Goal: Book appointment/travel/reservation

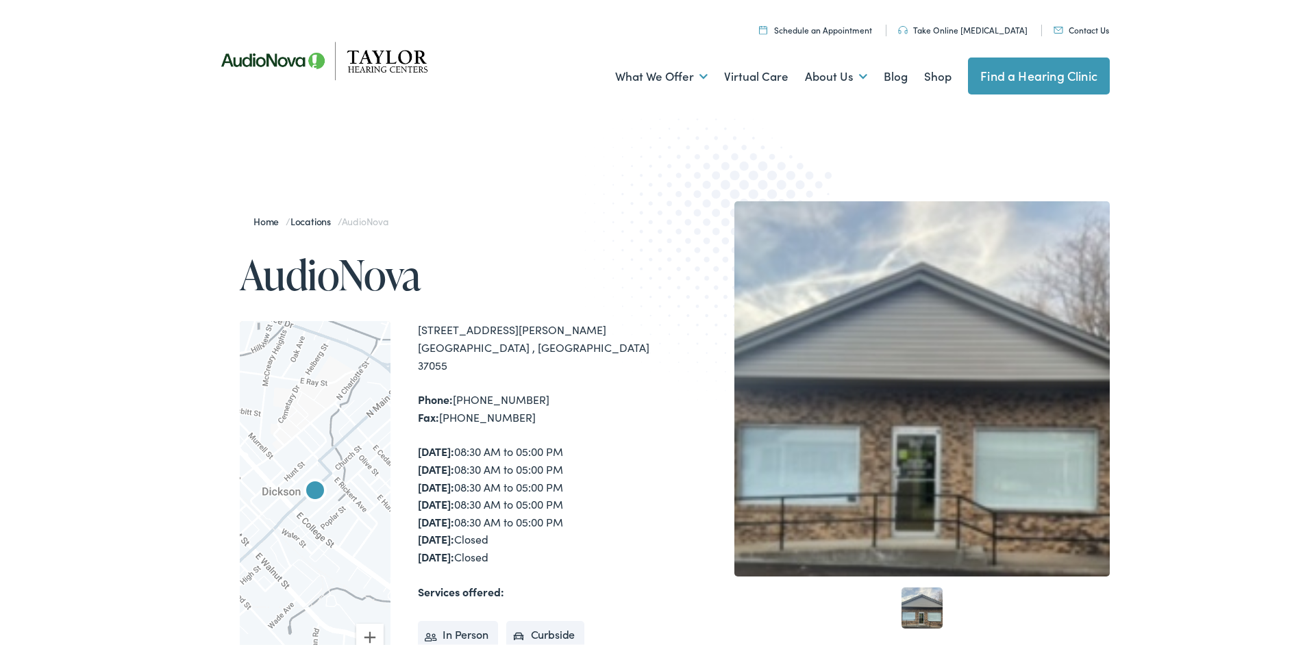
click at [1025, 82] on link "Find a Hearing Clinic" at bounding box center [1039, 73] width 142 height 37
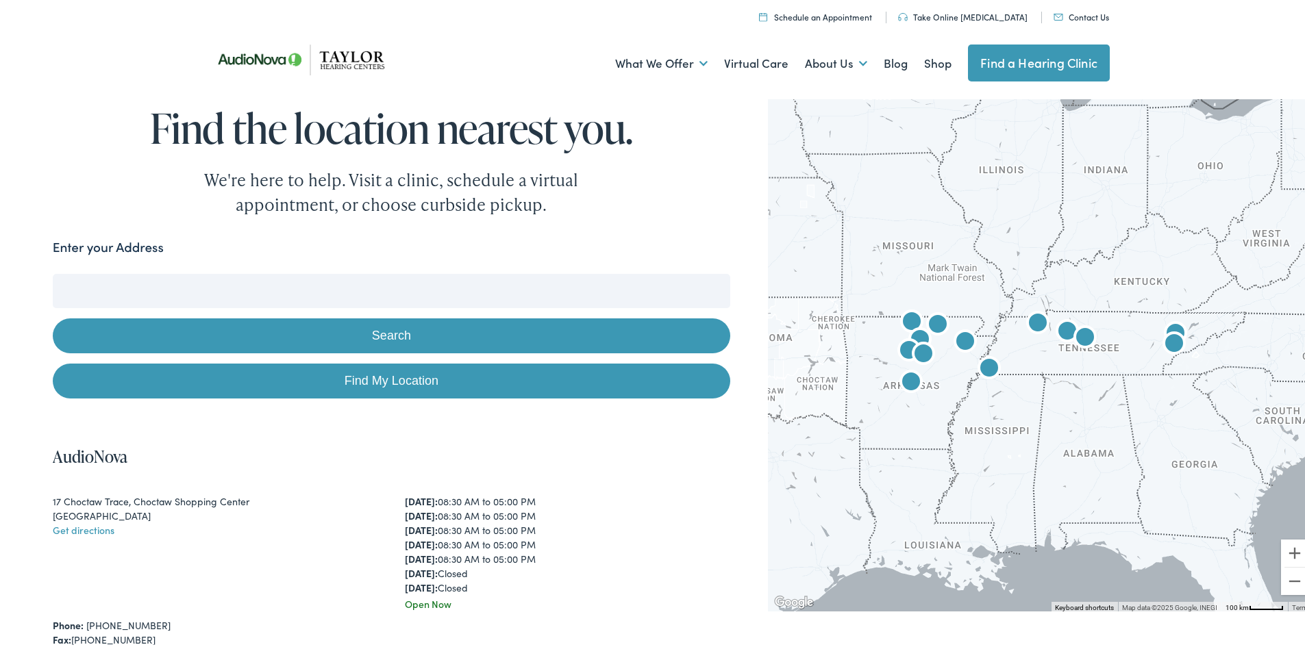
click at [444, 339] on button "Search" at bounding box center [391, 333] width 677 height 35
click at [1079, 335] on img "AudioNova" at bounding box center [1085, 336] width 44 height 44
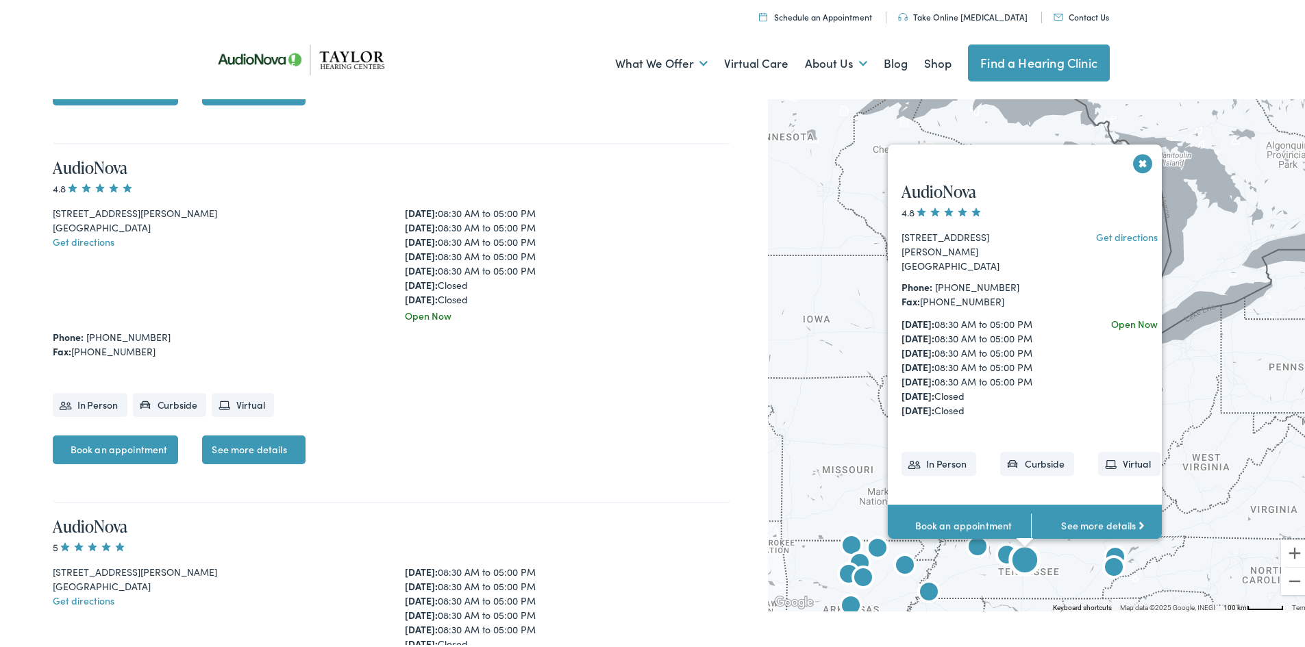
scroll to position [1383, 0]
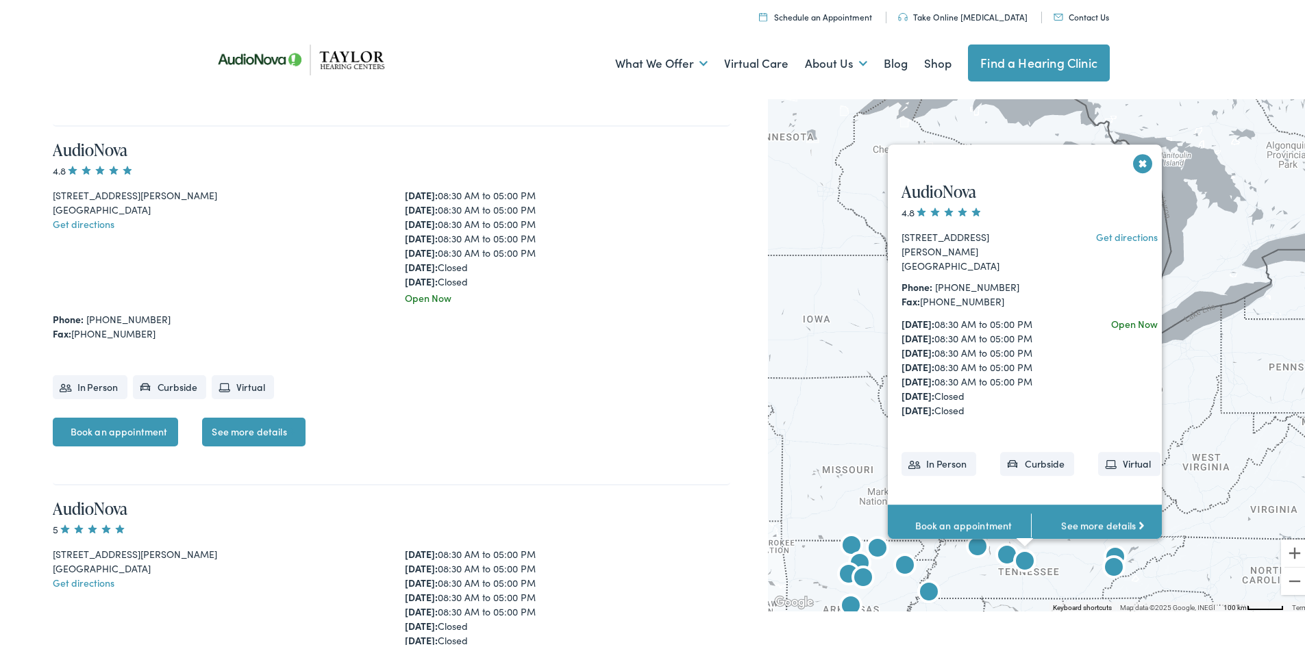
click at [1133, 166] on div "AudioNova 4.8 4091 Mallory Ln, Suite 122 Franklin, TN 37067 Get directions Phon…" at bounding box center [1031, 355] width 286 height 379
click at [1003, 551] on img "AudioNova" at bounding box center [1025, 560] width 44 height 44
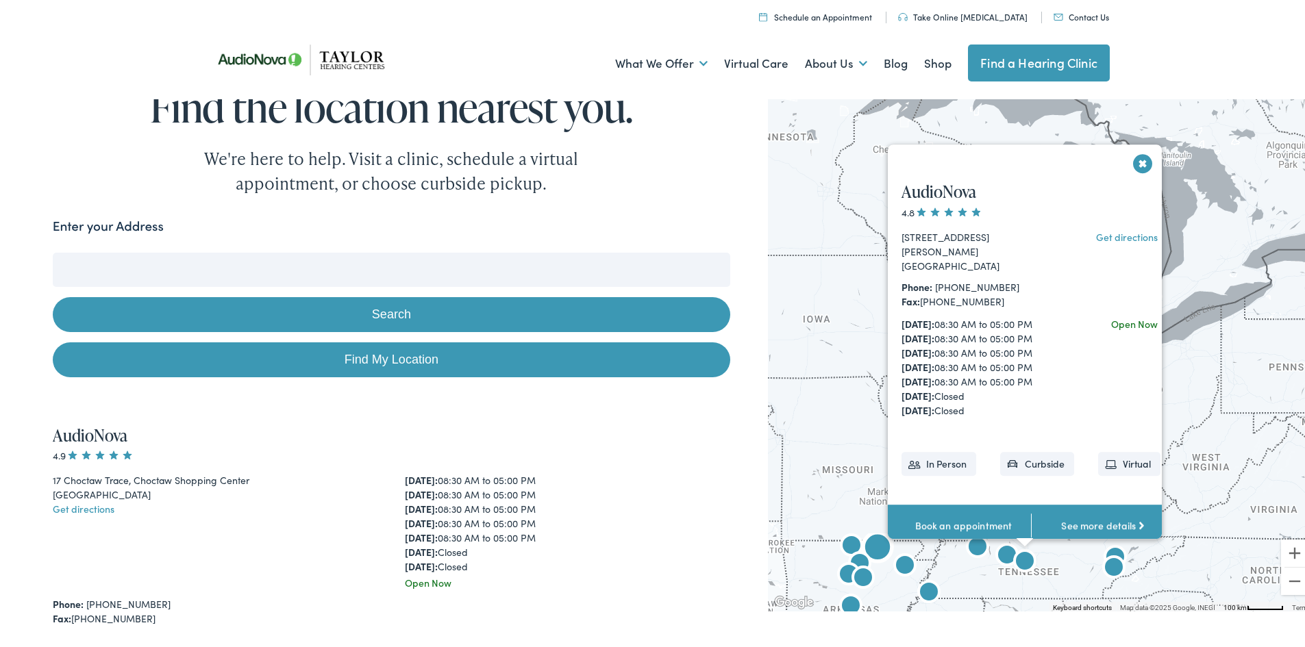
scroll to position [0, 0]
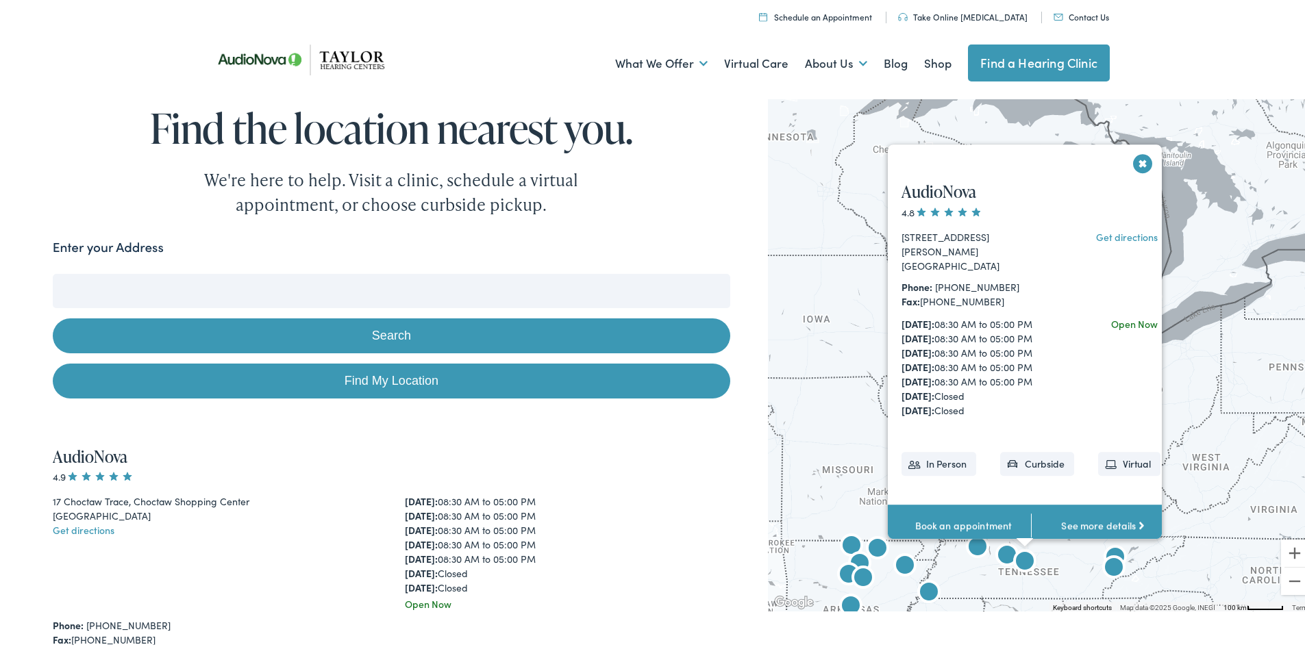
click at [1140, 151] on button "Close" at bounding box center [1143, 161] width 24 height 24
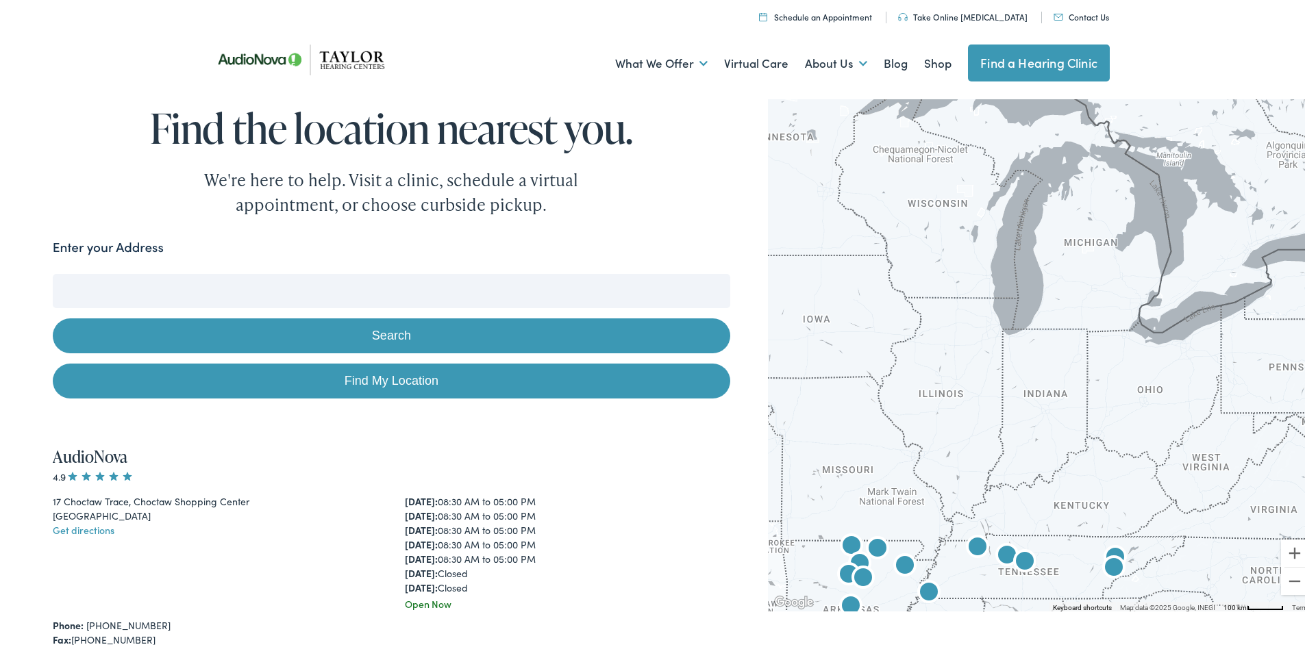
click at [1003, 548] on img "AudioNova" at bounding box center [1025, 560] width 44 height 44
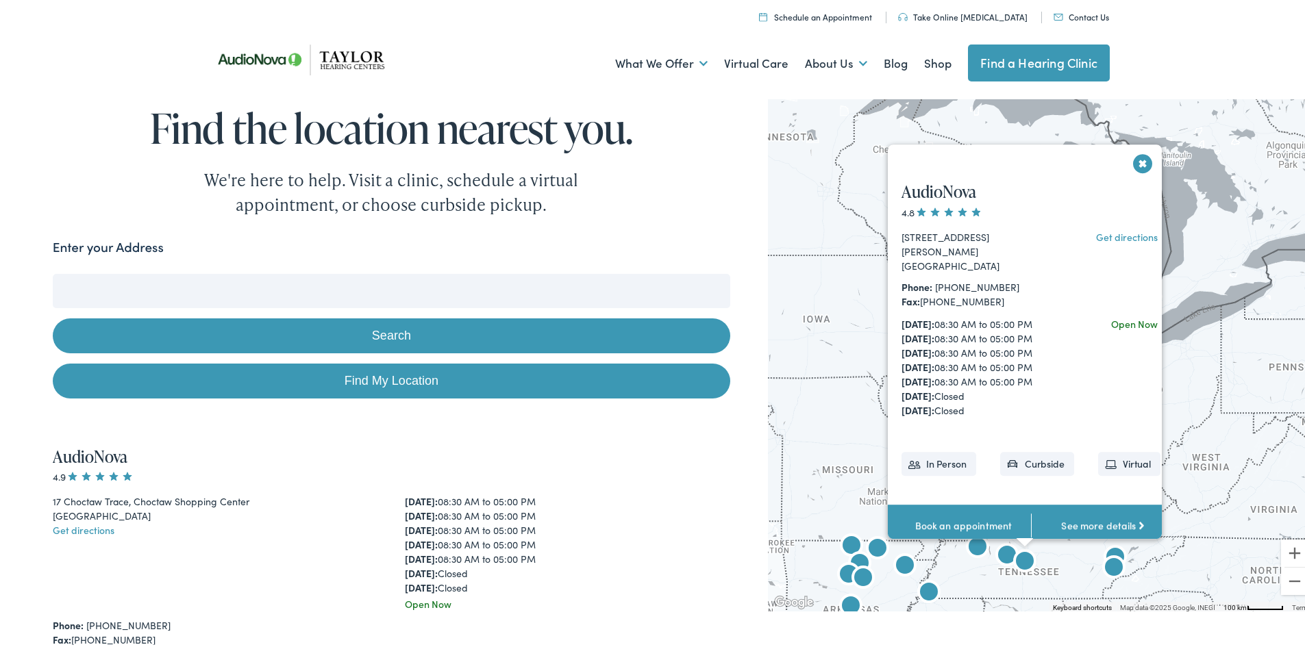
click at [389, 288] on input "Enter your Address" at bounding box center [391, 288] width 677 height 34
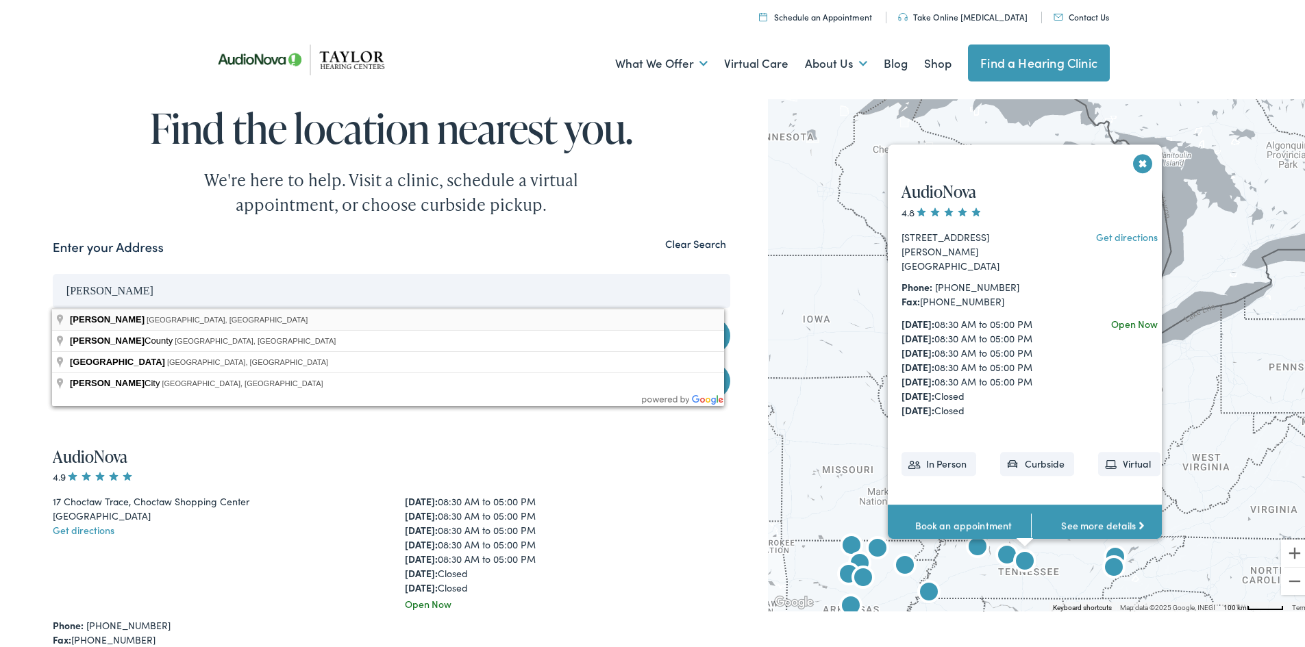
type input "Dickson, TN, USA"
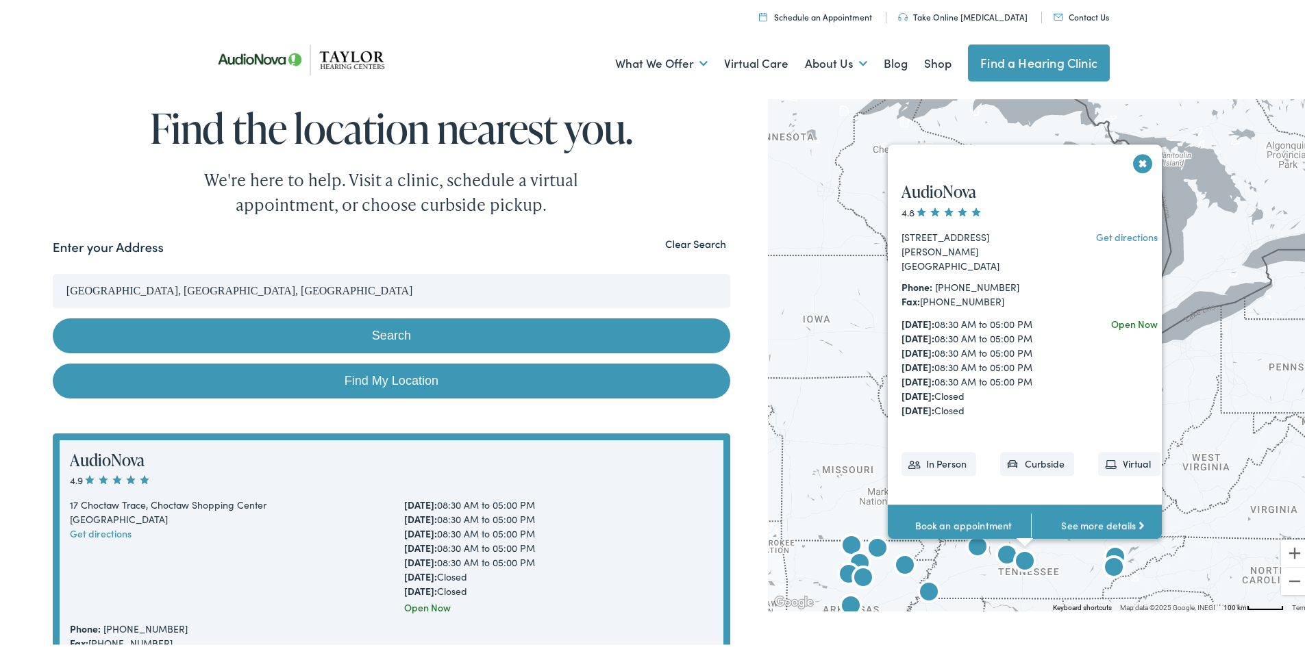
click at [416, 336] on button "Search" at bounding box center [391, 333] width 677 height 35
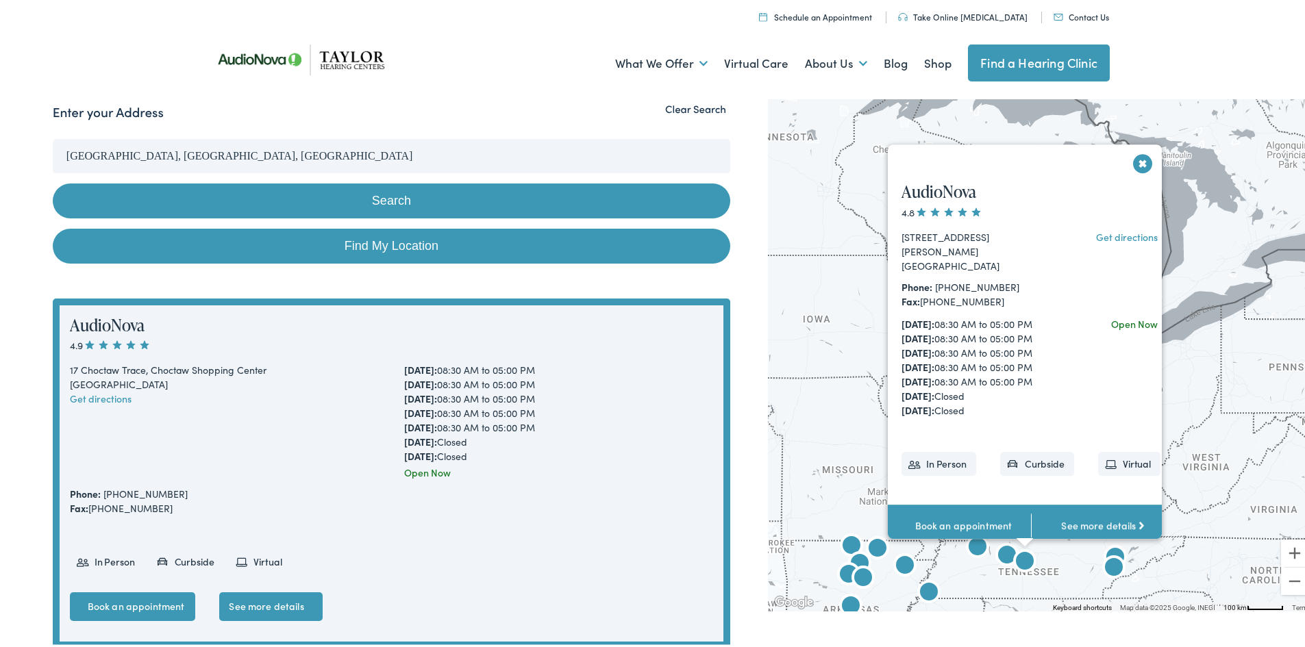
scroll to position [205, 0]
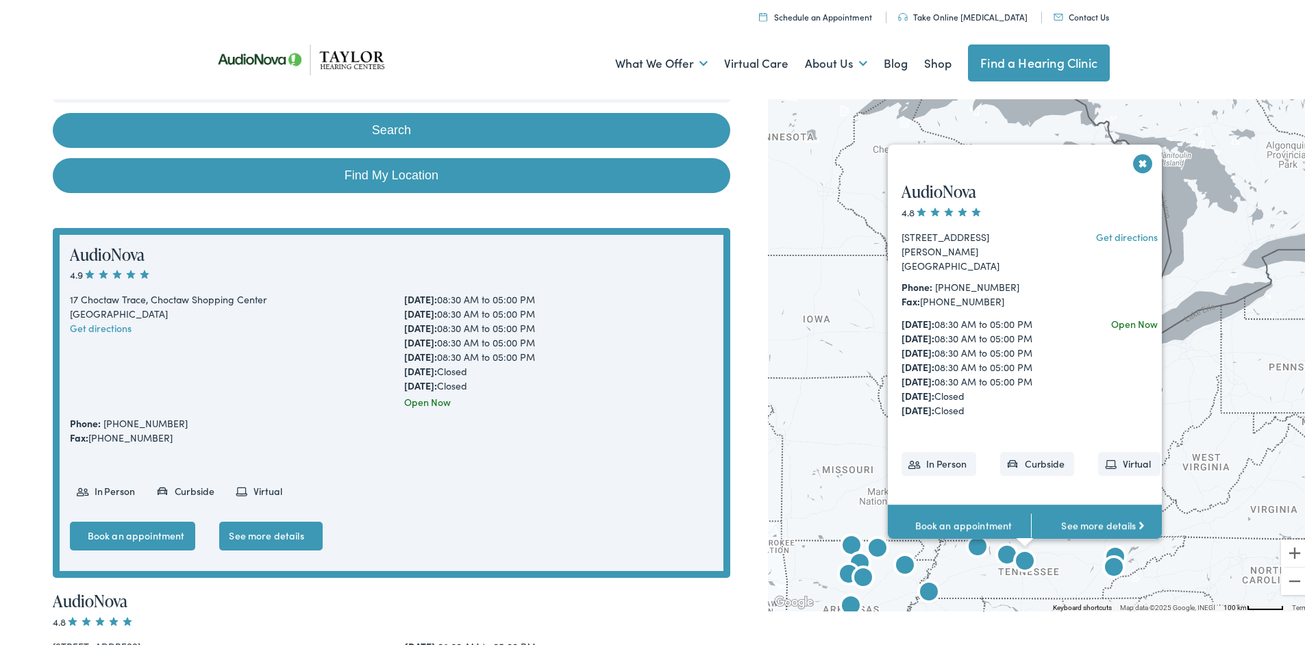
drag, startPoint x: 1133, startPoint y: 155, endPoint x: 1123, endPoint y: 163, distance: 13.2
click at [1134, 155] on button "Close" at bounding box center [1143, 161] width 24 height 24
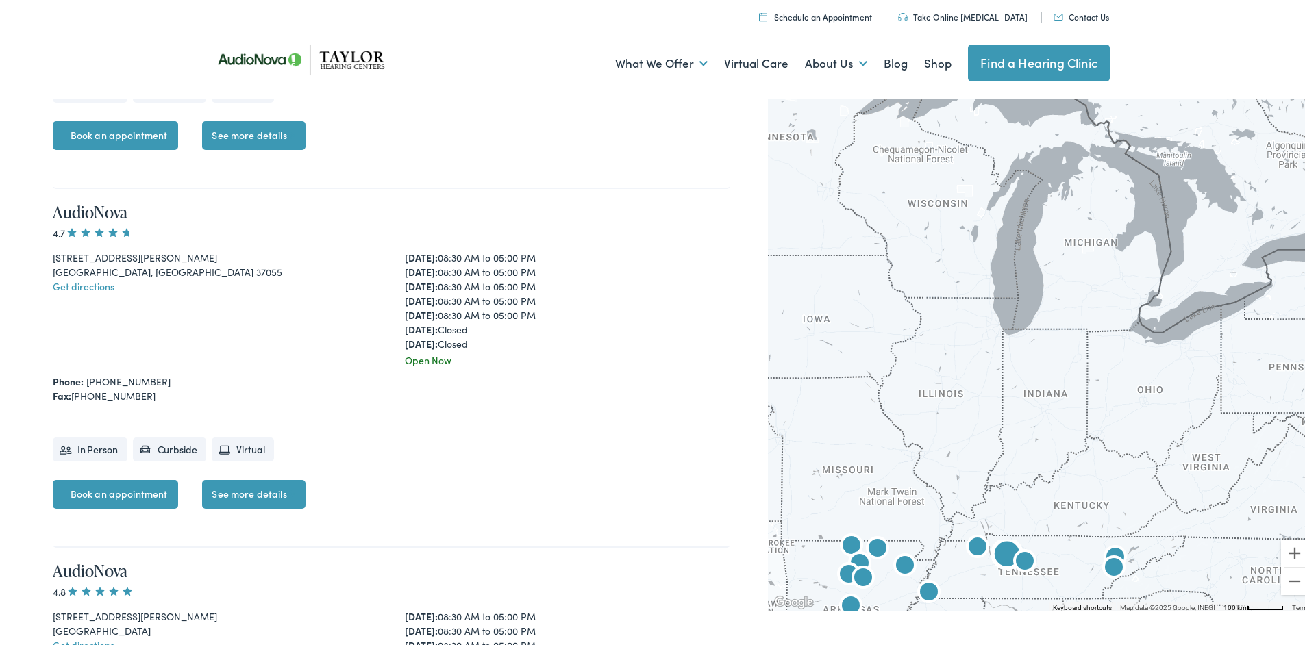
scroll to position [959, 0]
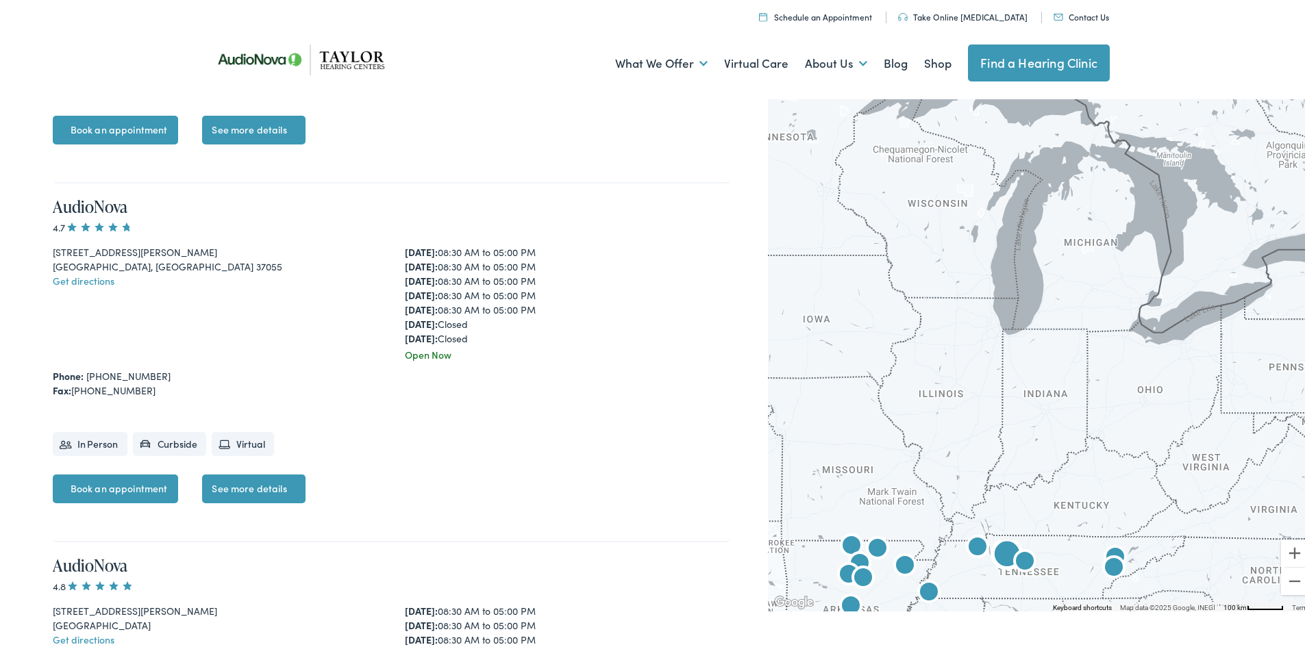
click at [264, 494] on link "See more details" at bounding box center [253, 486] width 103 height 29
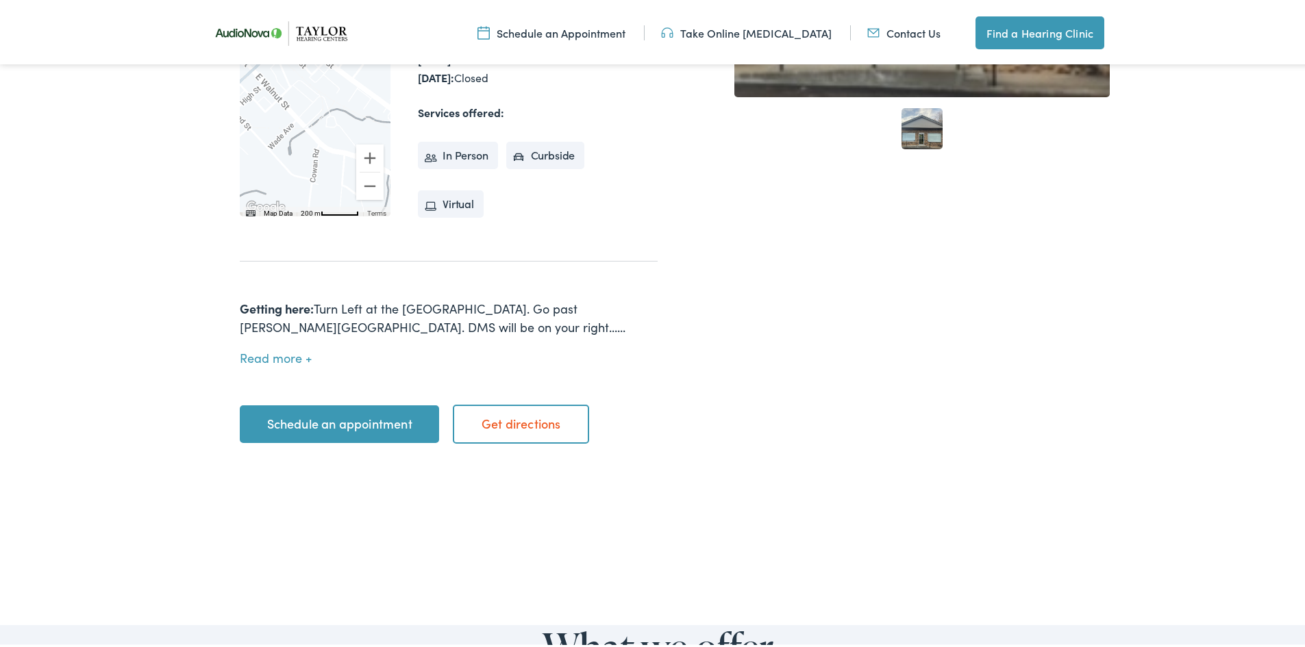
scroll to position [479, 0]
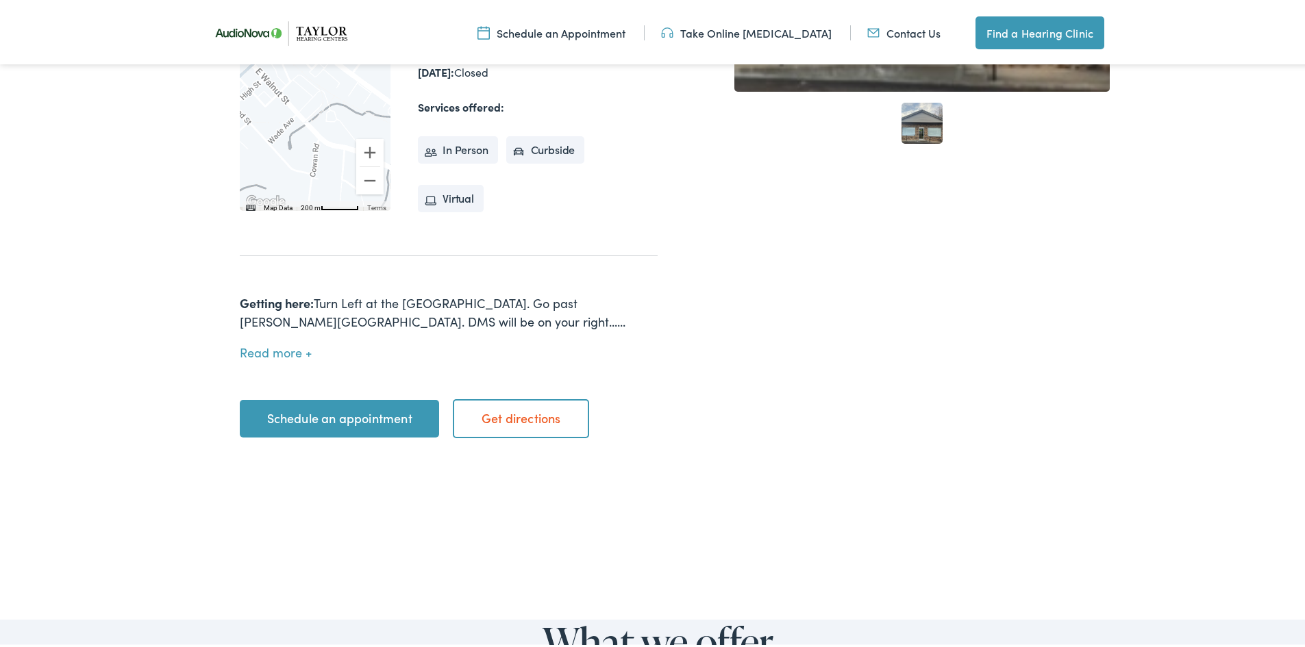
click at [316, 408] on link "Schedule an appointment" at bounding box center [339, 416] width 199 height 38
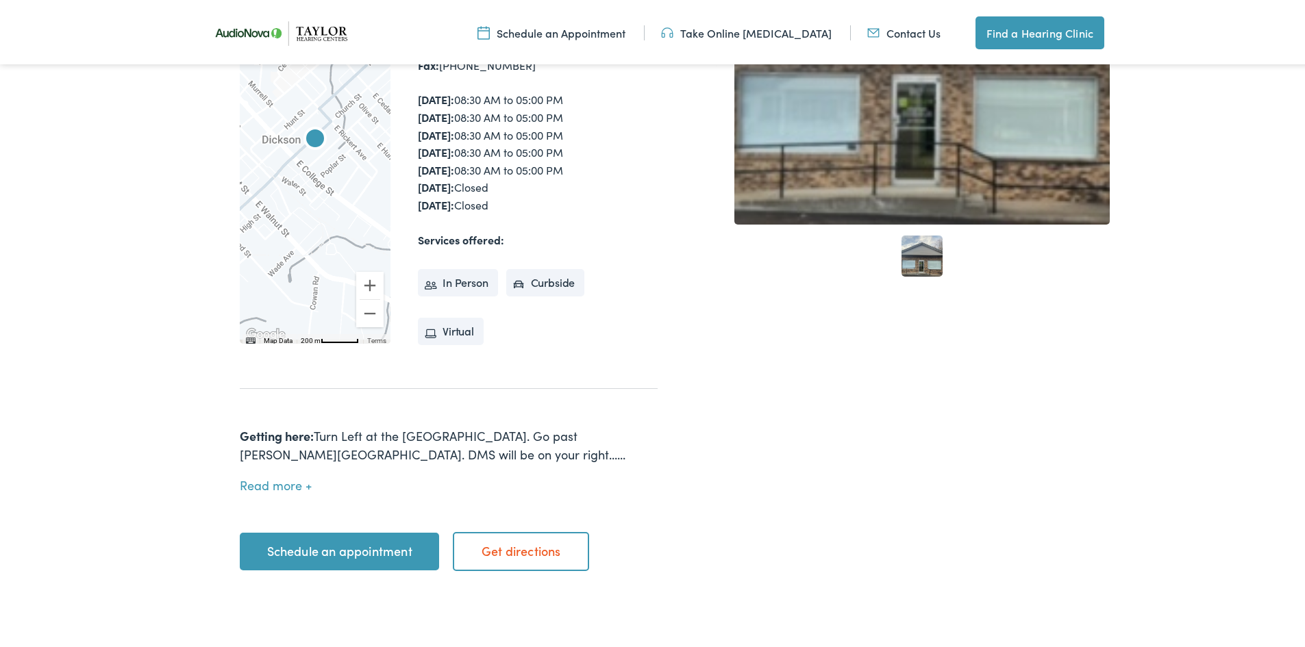
scroll to position [342, 0]
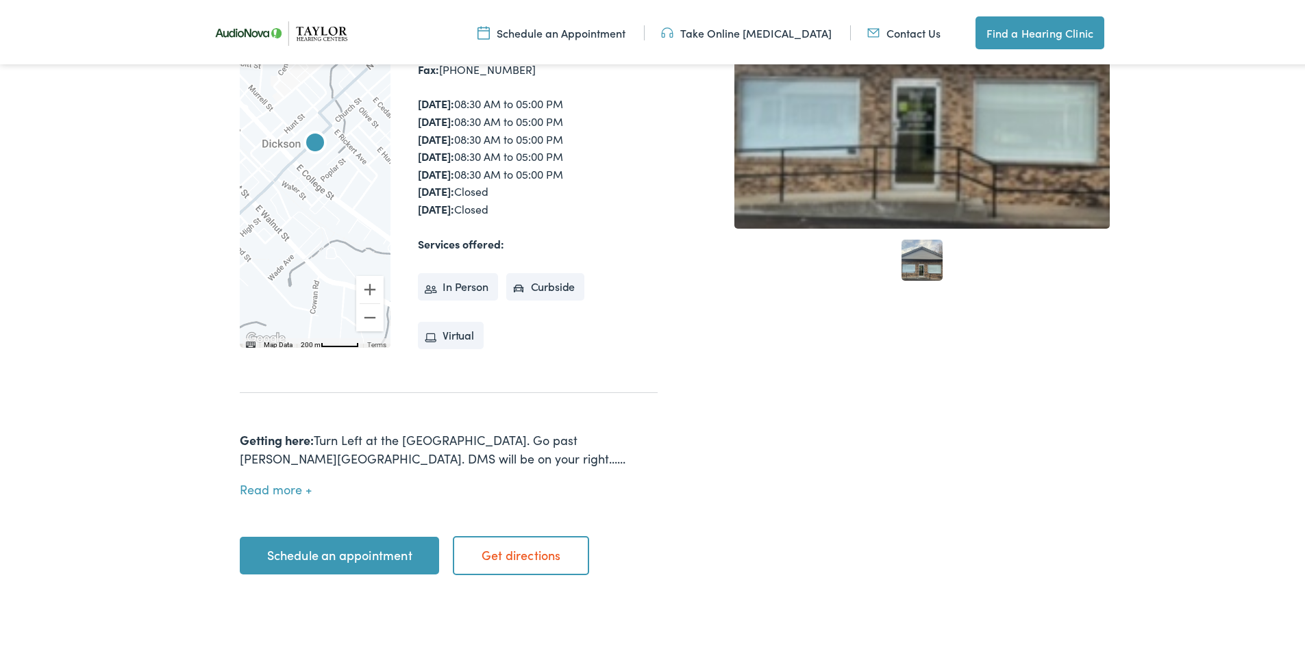
click at [324, 534] on link "Schedule an appointment" at bounding box center [339, 553] width 199 height 38
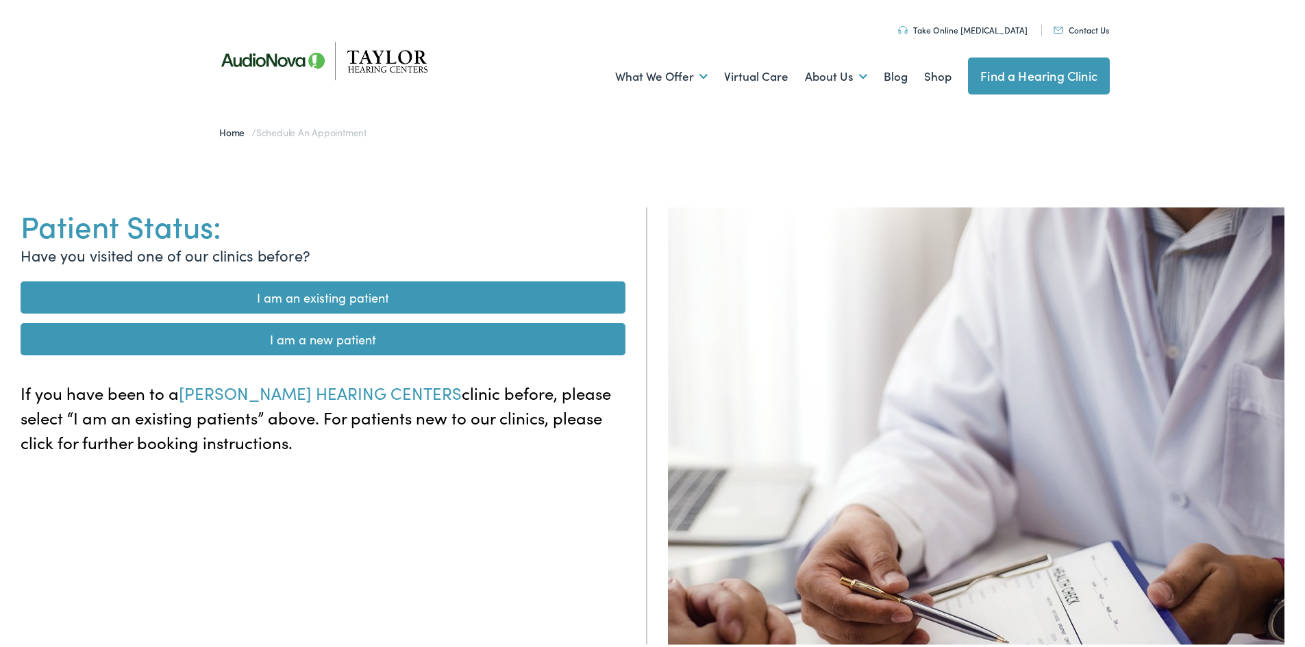
click at [323, 332] on link "I am a new patient" at bounding box center [323, 336] width 605 height 32
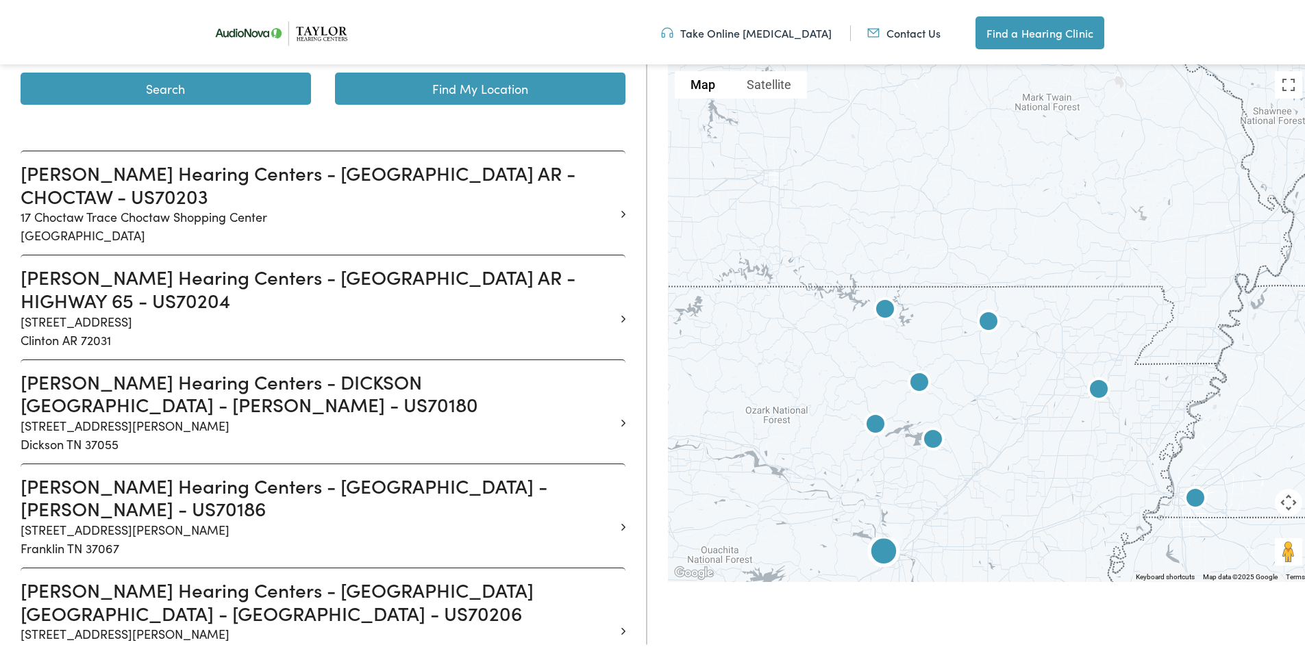
scroll to position [274, 0]
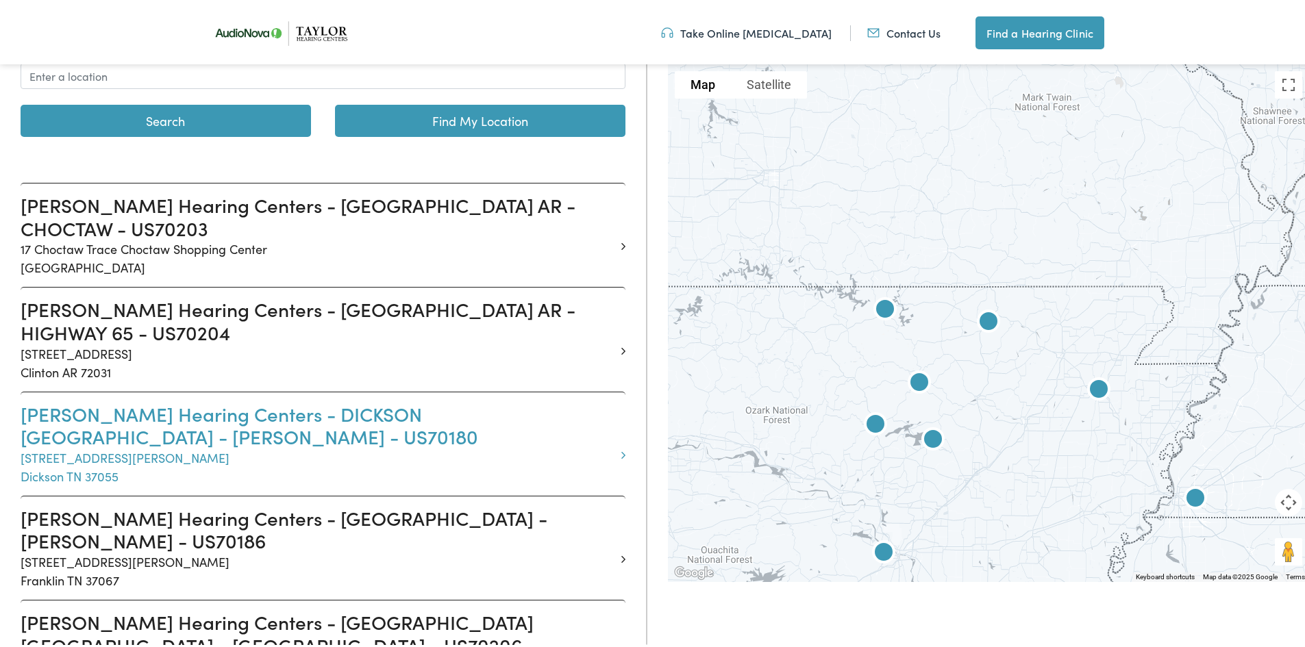
click at [140, 400] on h3 "Taylor Hearing Centers - DICKSON TN - SYLVIS - US70180" at bounding box center [318, 423] width 594 height 46
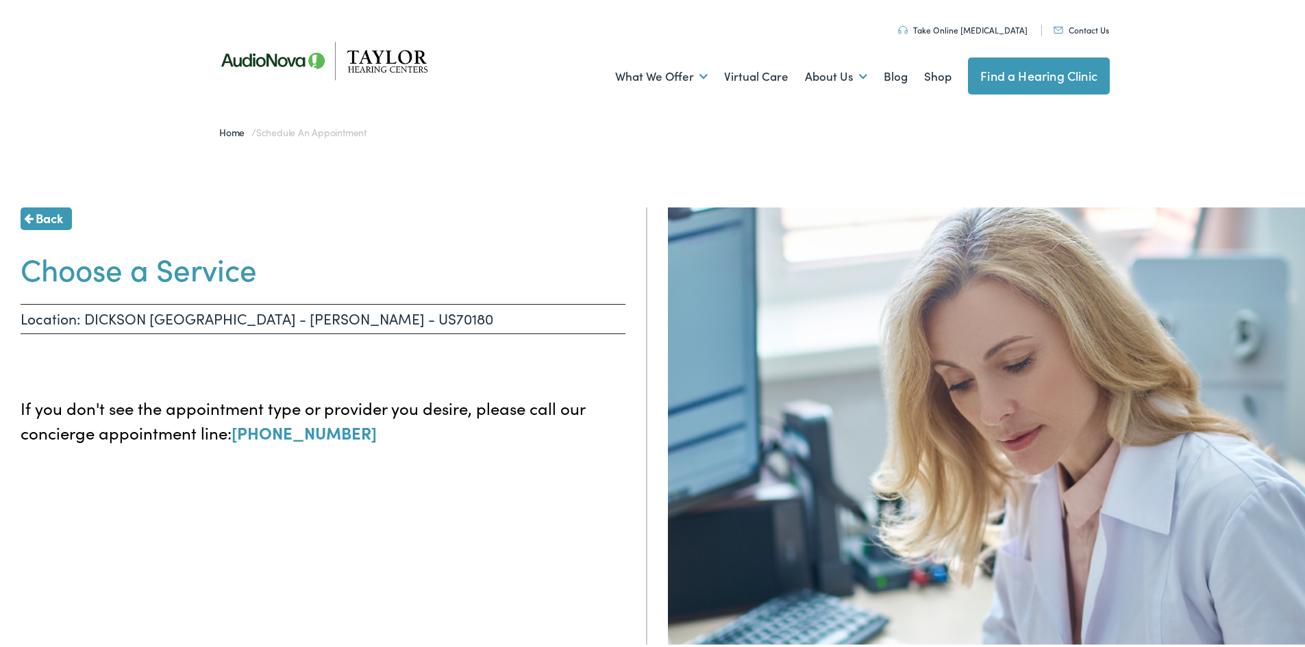
click at [972, 29] on link "Take Online [MEDICAL_DATA]" at bounding box center [962, 27] width 129 height 12
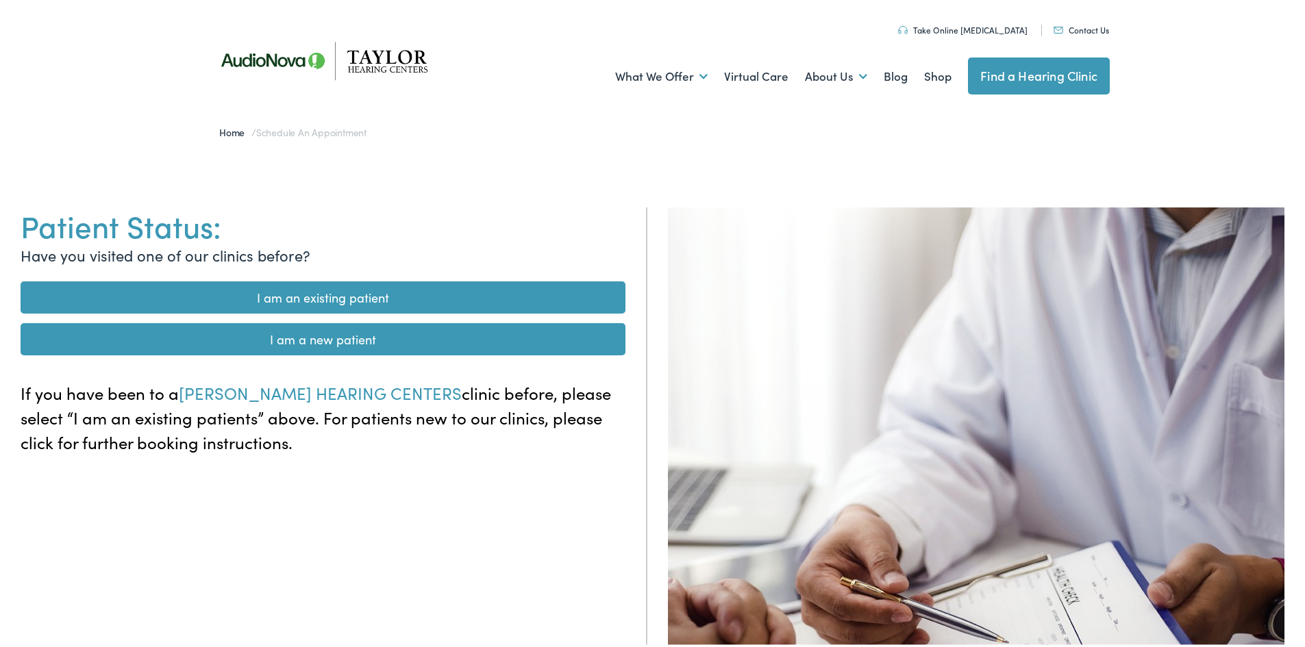
click at [311, 334] on link "I am a new patient" at bounding box center [323, 336] width 605 height 32
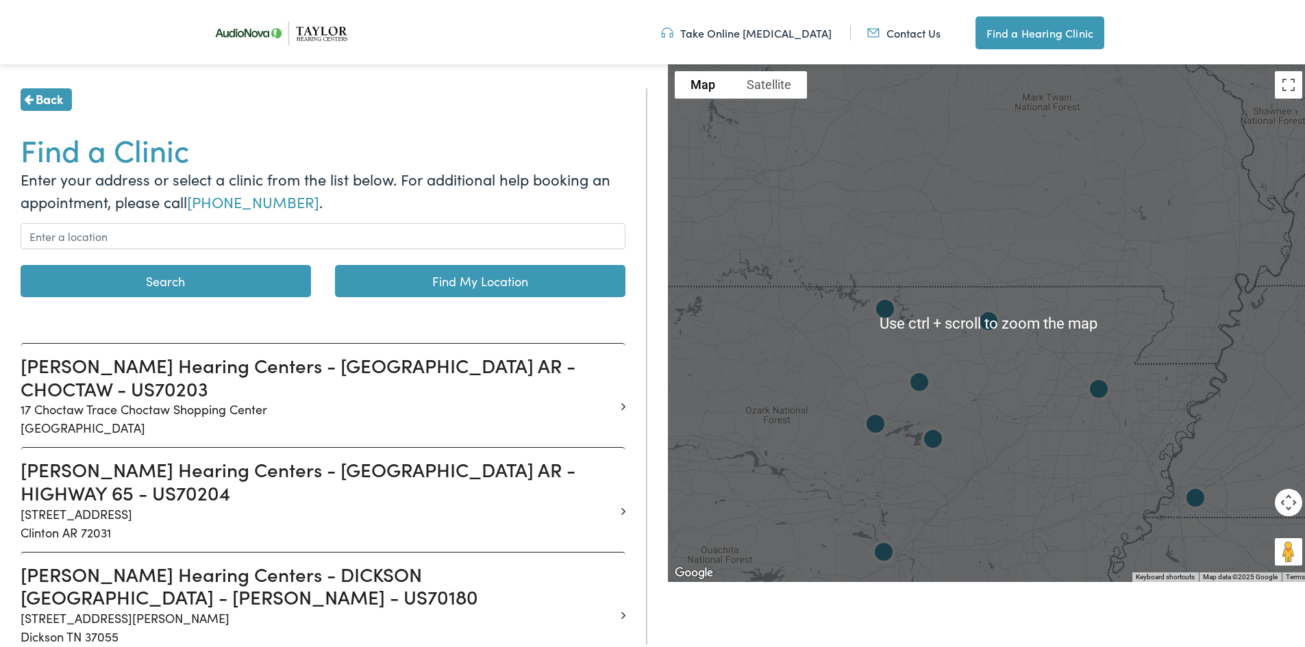
scroll to position [274, 0]
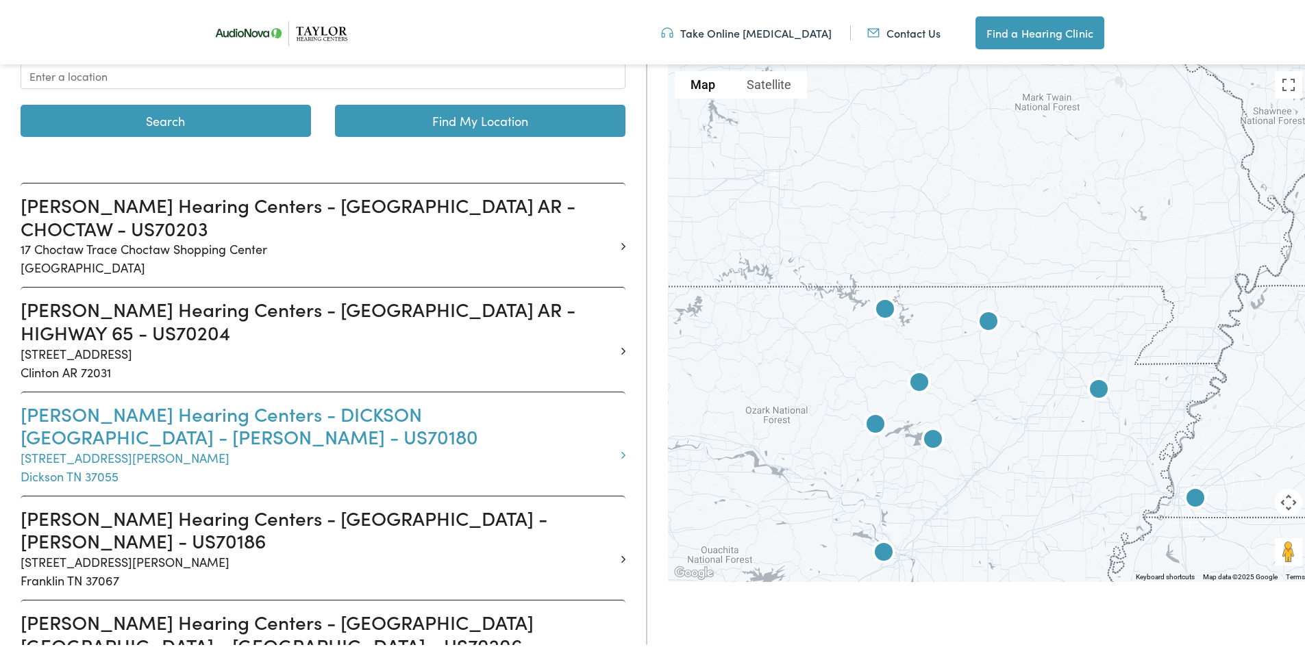
click at [61, 400] on h3 "[PERSON_NAME] Hearing Centers - DICKSON [GEOGRAPHIC_DATA] - [PERSON_NAME] - US7…" at bounding box center [318, 423] width 594 height 46
